Goal: Find specific page/section: Find specific page/section

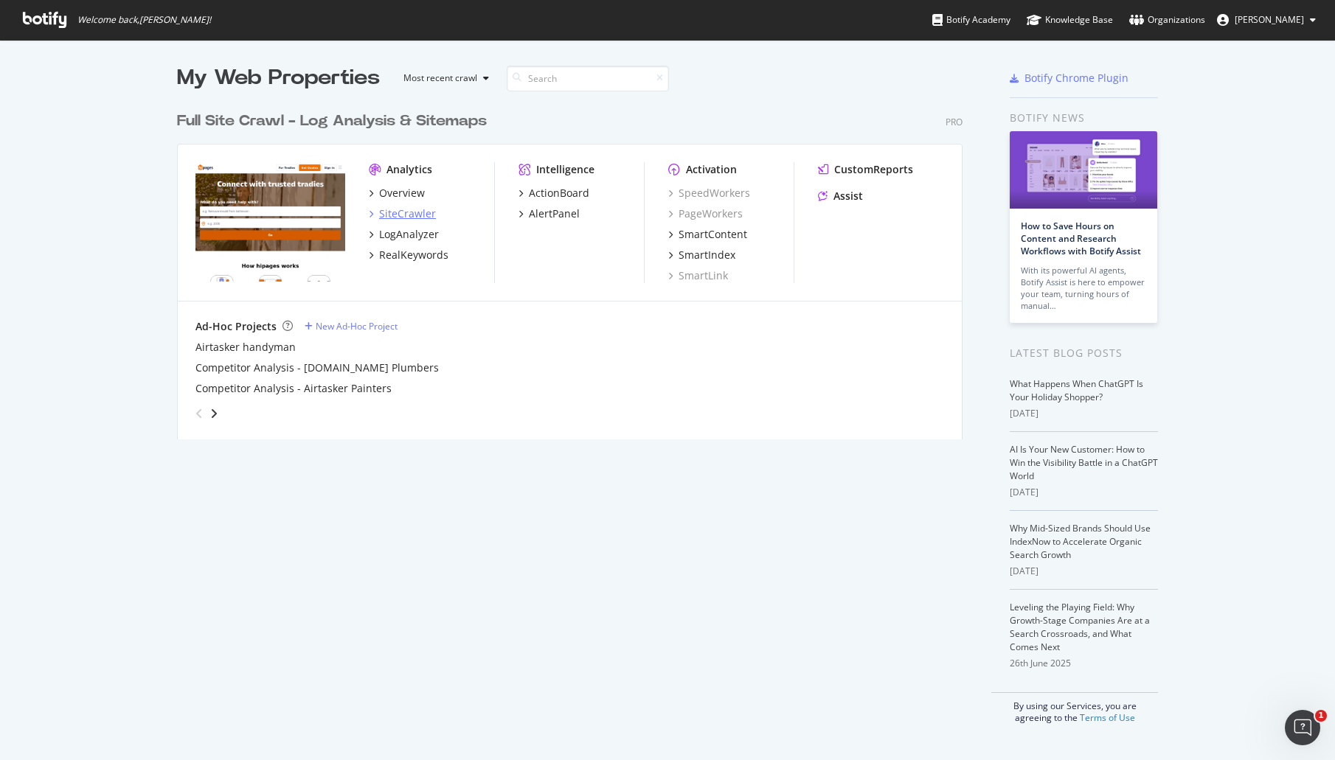
click at [420, 212] on div "SiteCrawler" at bounding box center [407, 214] width 57 height 15
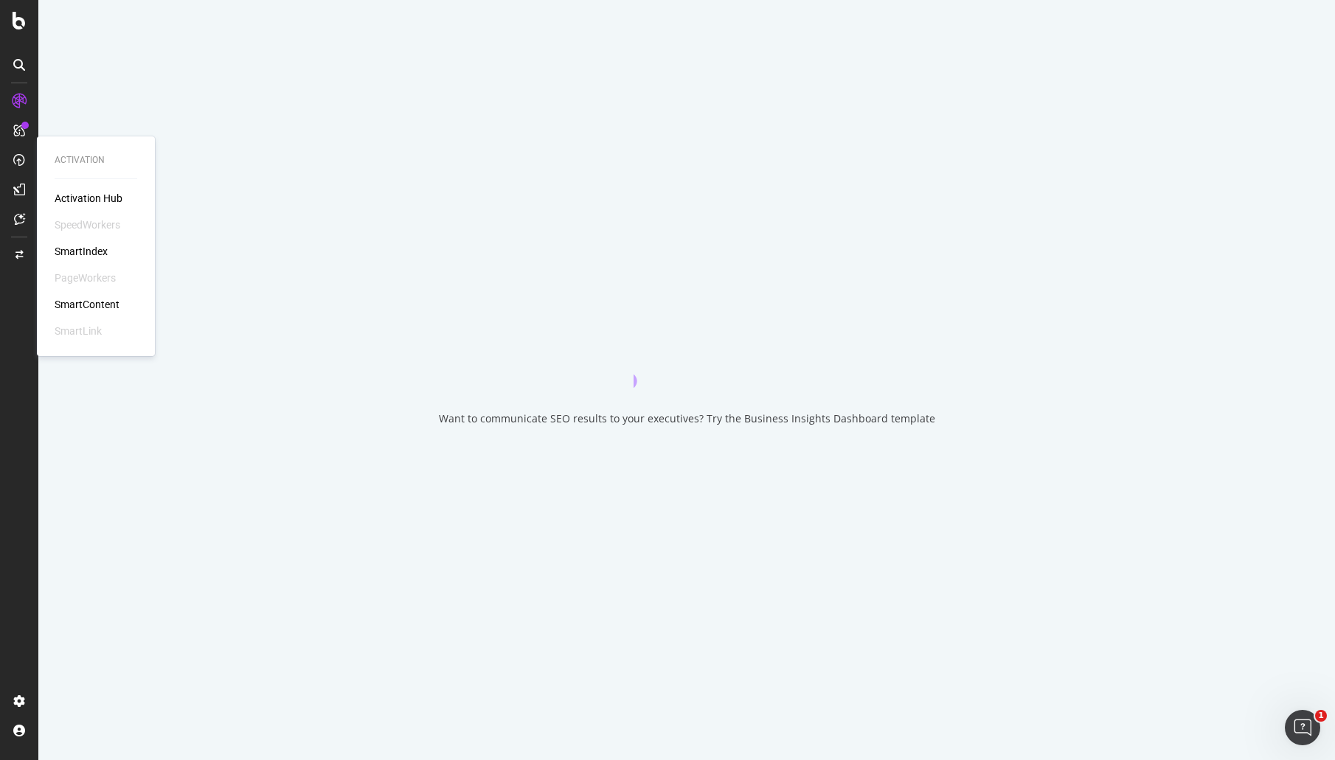
click at [91, 248] on div "SmartIndex" at bounding box center [81, 251] width 53 height 15
